Goal: Find specific page/section: Find specific page/section

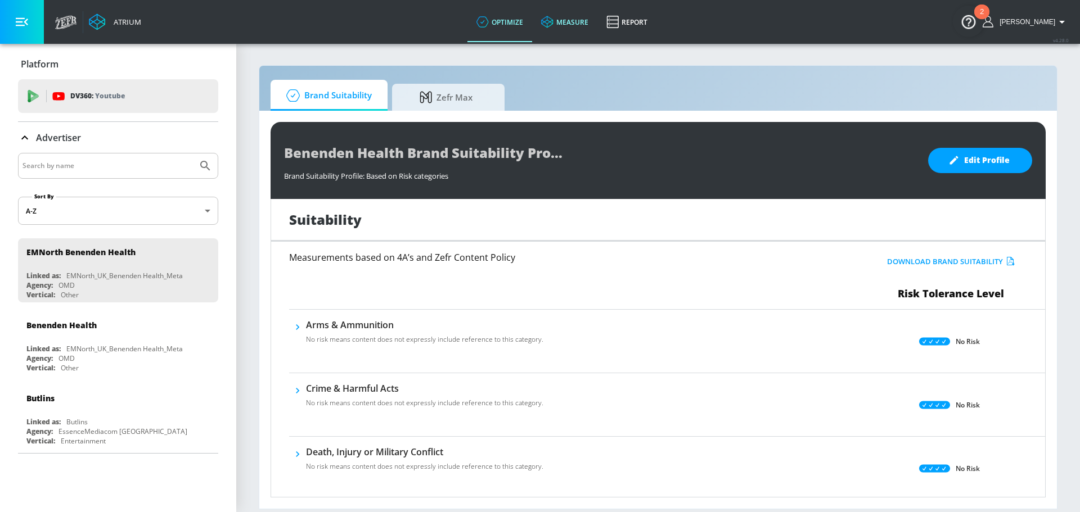
click at [558, 33] on link "measure" at bounding box center [564, 22] width 65 height 40
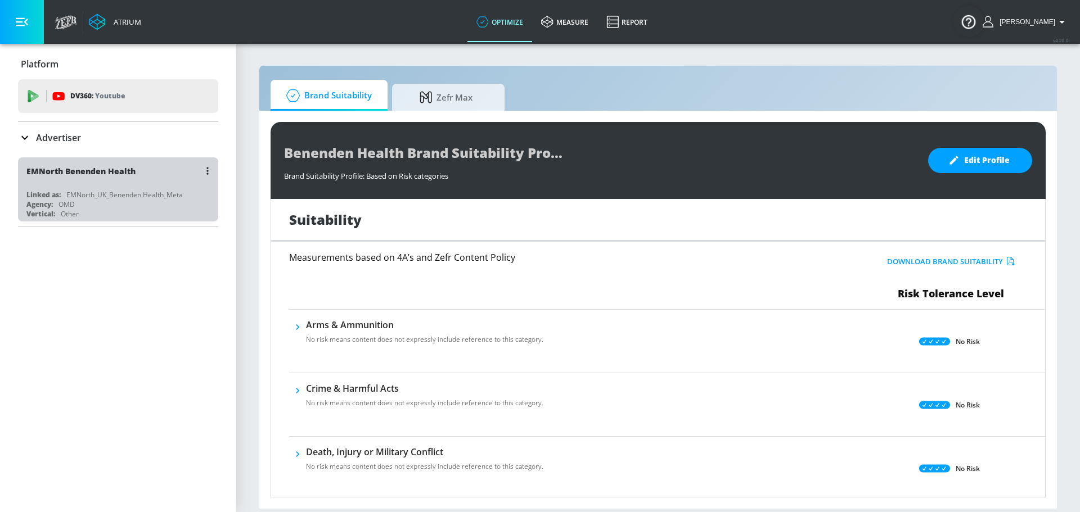
click at [105, 214] on div "Vertical: Other" at bounding box center [120, 214] width 189 height 10
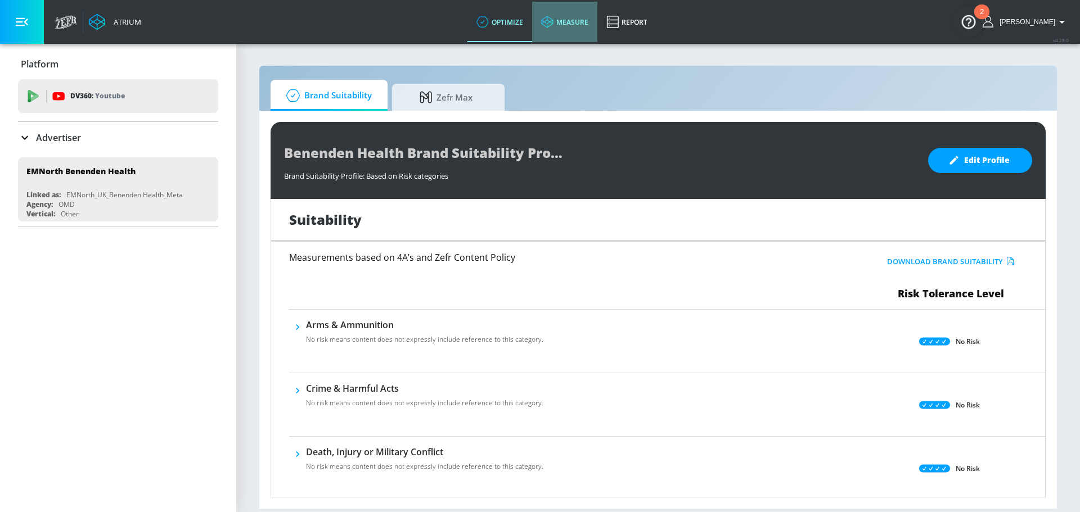
click at [573, 23] on link "measure" at bounding box center [564, 22] width 65 height 40
